Goal: Task Accomplishment & Management: Manage account settings

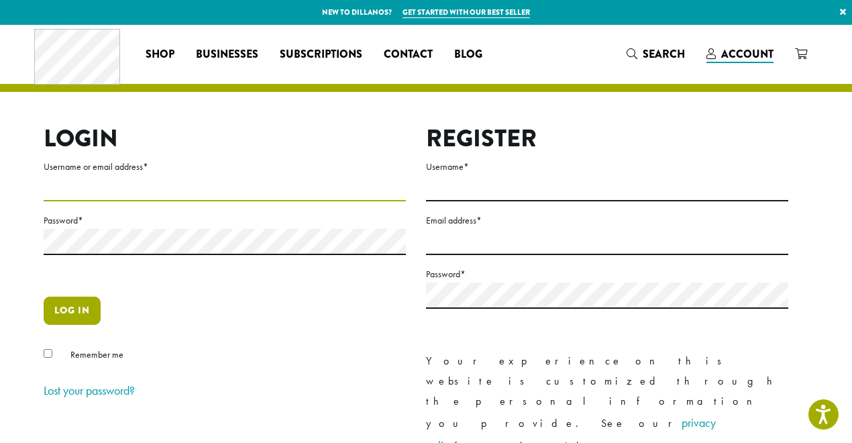
type input "**********"
click at [69, 317] on button "Log in" at bounding box center [72, 311] width 57 height 28
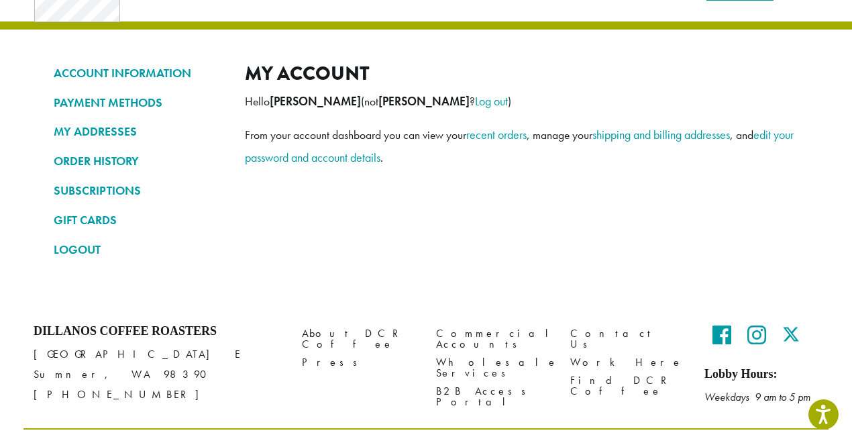
scroll to position [73, 0]
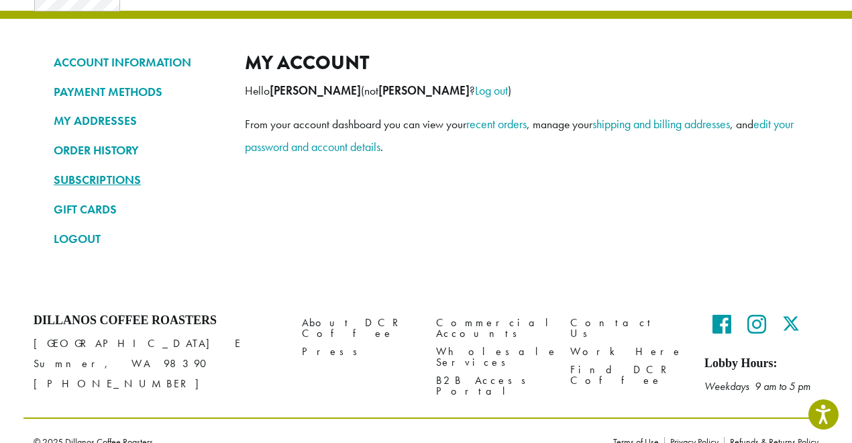
click at [107, 181] on link "SUBSCRIPTIONS" at bounding box center [139, 179] width 171 height 23
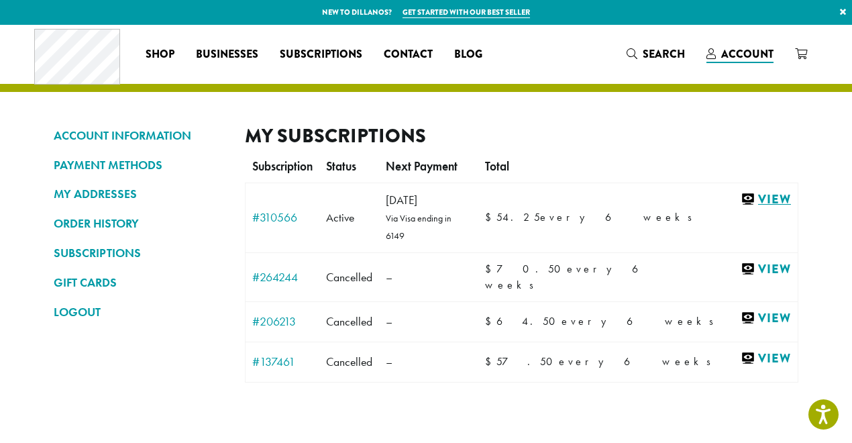
click at [759, 199] on link "View" at bounding box center [766, 199] width 50 height 17
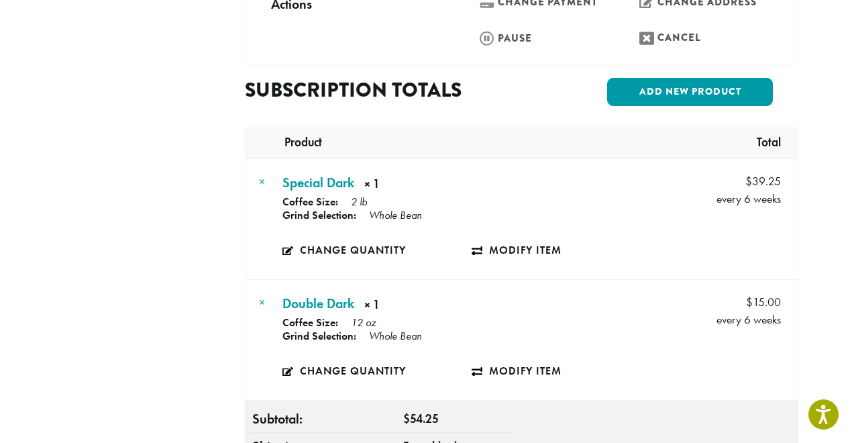
scroll to position [483, 0]
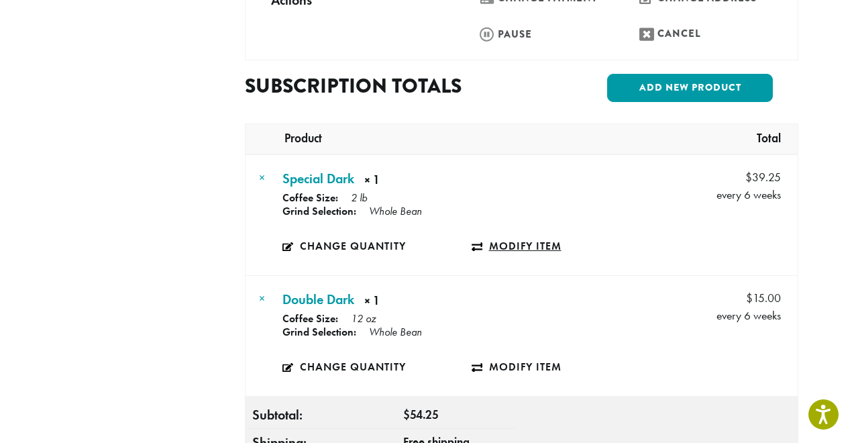
click at [500, 231] on link "Modify item" at bounding box center [566, 246] width 189 height 31
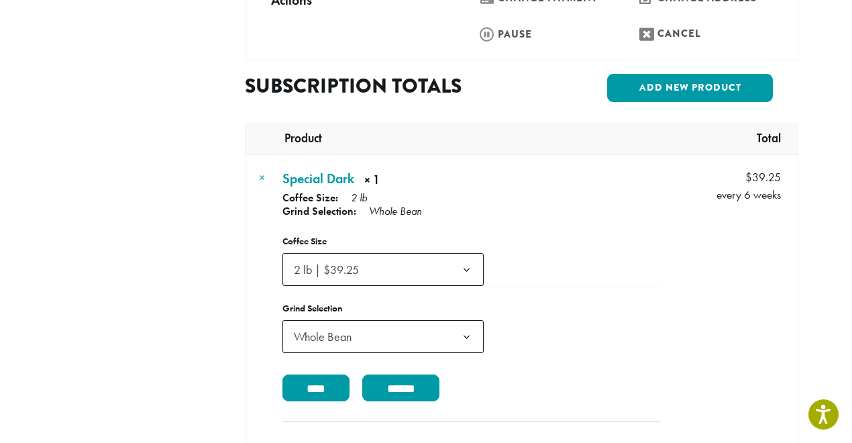
click at [468, 254] on b at bounding box center [466, 270] width 33 height 33
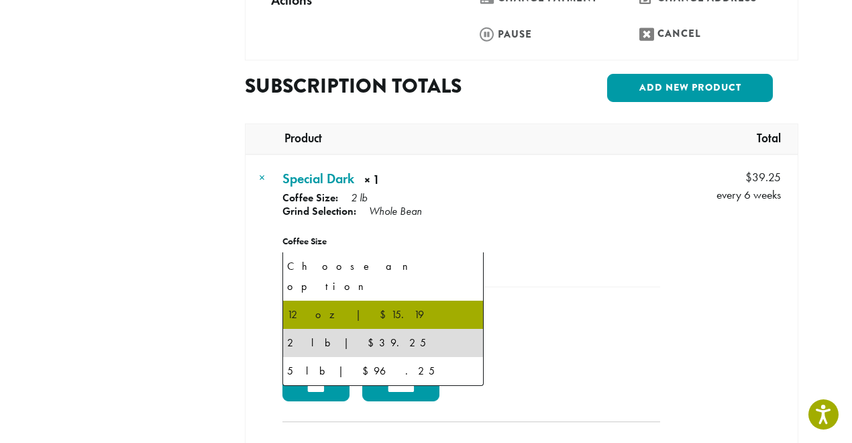
select select "*********"
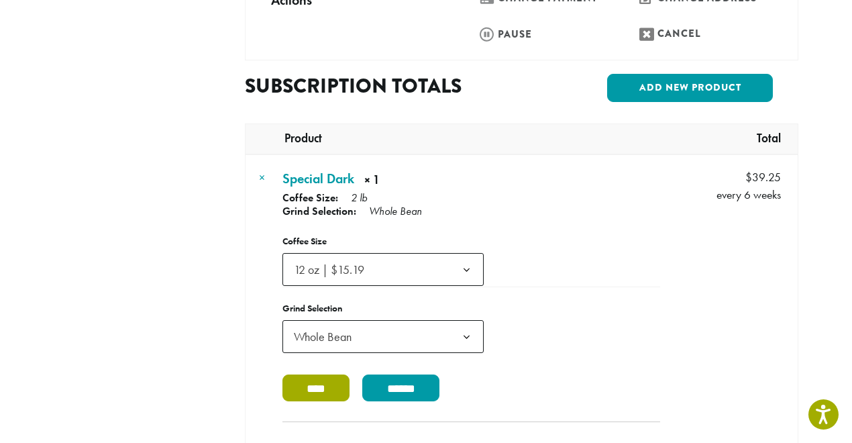
click at [312, 374] on input "****" at bounding box center [316, 387] width 67 height 27
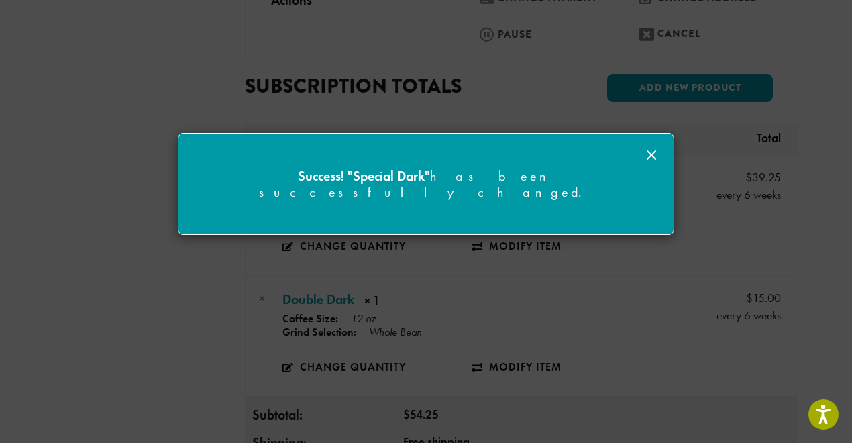
click at [652, 158] on icon at bounding box center [652, 155] width 16 height 16
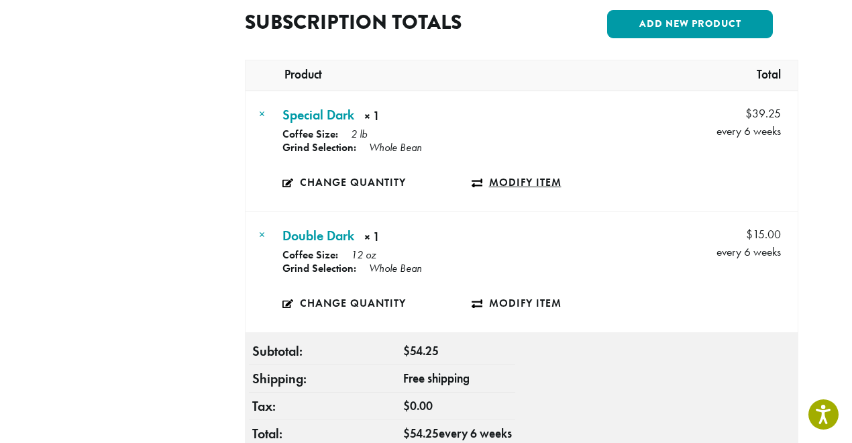
scroll to position [570, 0]
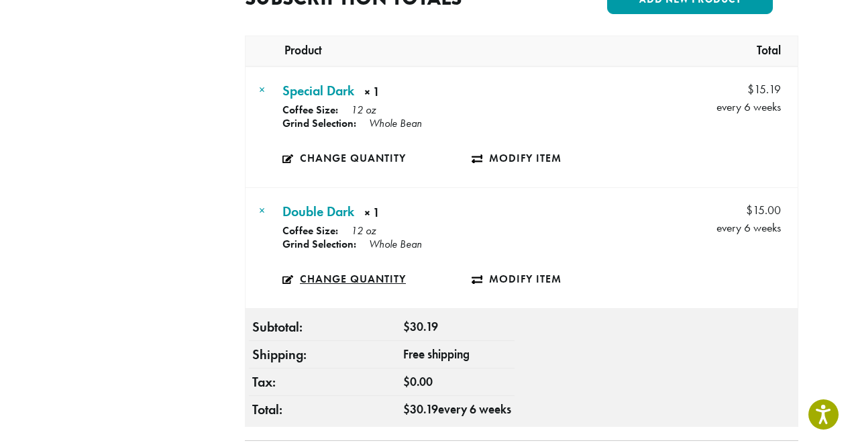
click at [349, 264] on link "Change quantity" at bounding box center [377, 279] width 189 height 31
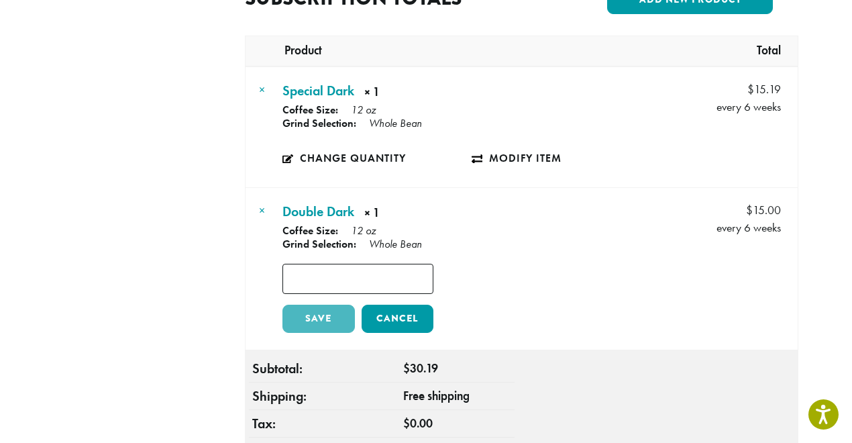
type input "*"
click at [428, 264] on input "*" at bounding box center [358, 279] width 151 height 30
click at [325, 305] on link "Save" at bounding box center [319, 319] width 72 height 28
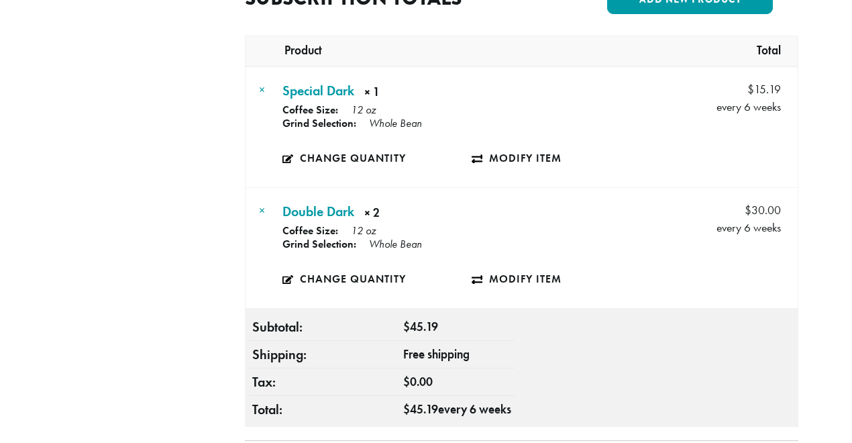
click at [652, 153] on td "Special Dark × 1 × 1 Coffee Size: 12 oz Grind Selection: Whole Bean Price: $ 15…" at bounding box center [471, 127] width 385 height 120
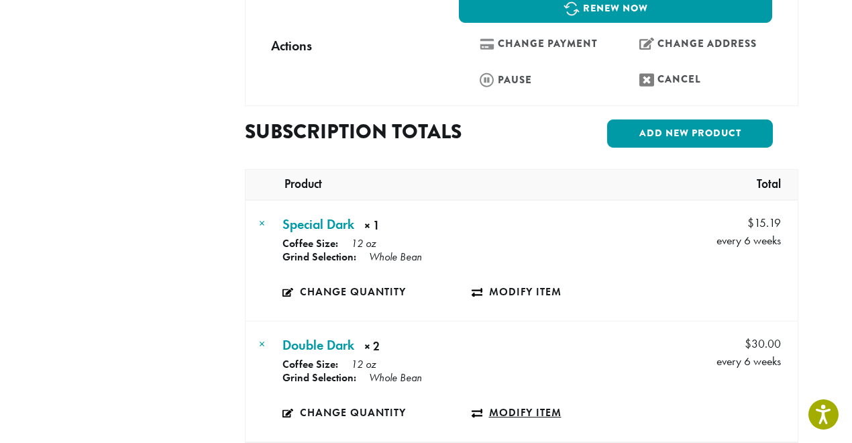
scroll to position [430, 0]
